Goal: Transaction & Acquisition: Purchase product/service

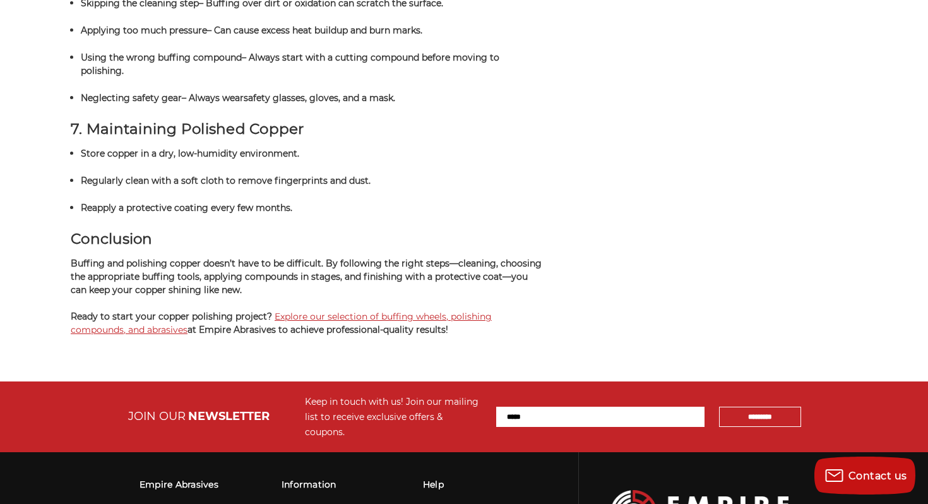
scroll to position [3433, 0]
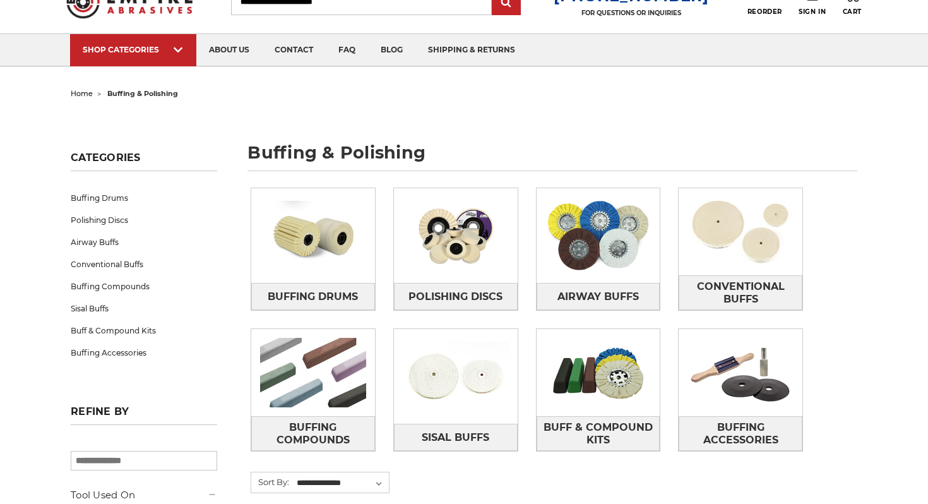
scroll to position [69, 0]
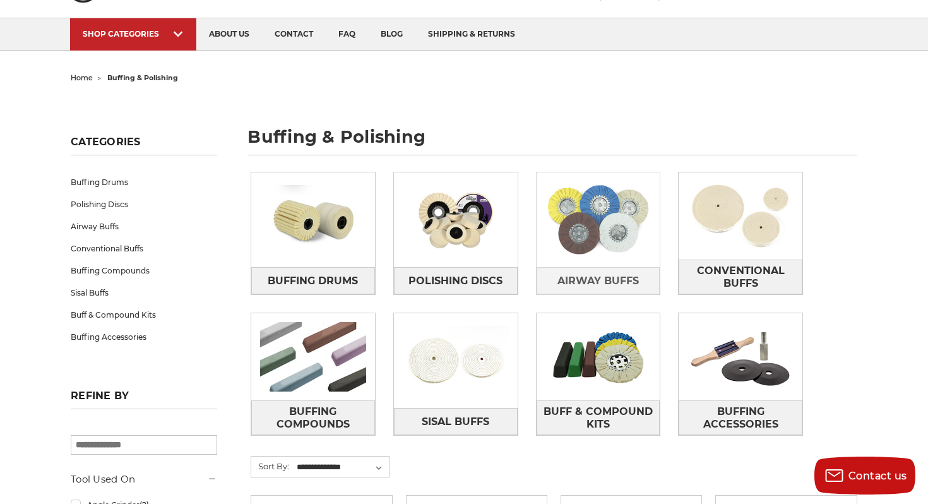
click at [617, 230] on img at bounding box center [598, 219] width 124 height 87
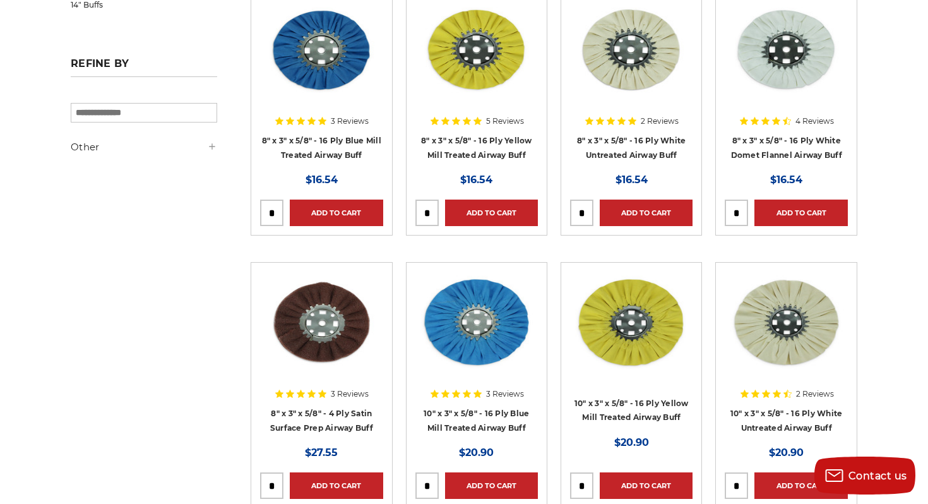
scroll to position [290, 0]
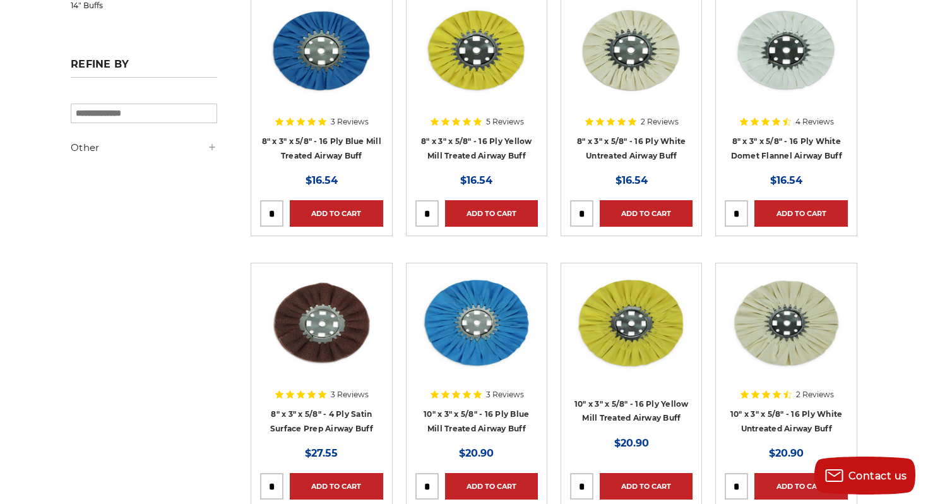
click at [316, 342] on img at bounding box center [321, 322] width 122 height 101
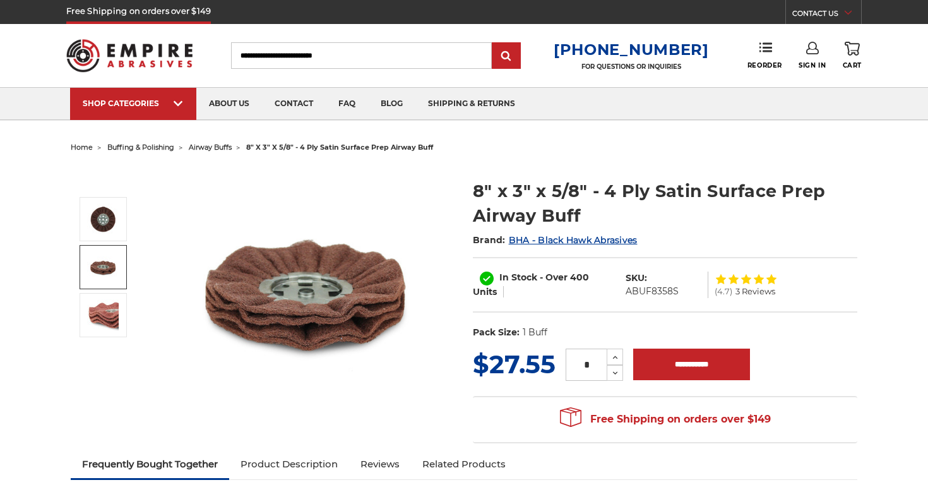
click at [109, 263] on img at bounding box center [103, 267] width 32 height 32
